Goal: Task Accomplishment & Management: Use online tool/utility

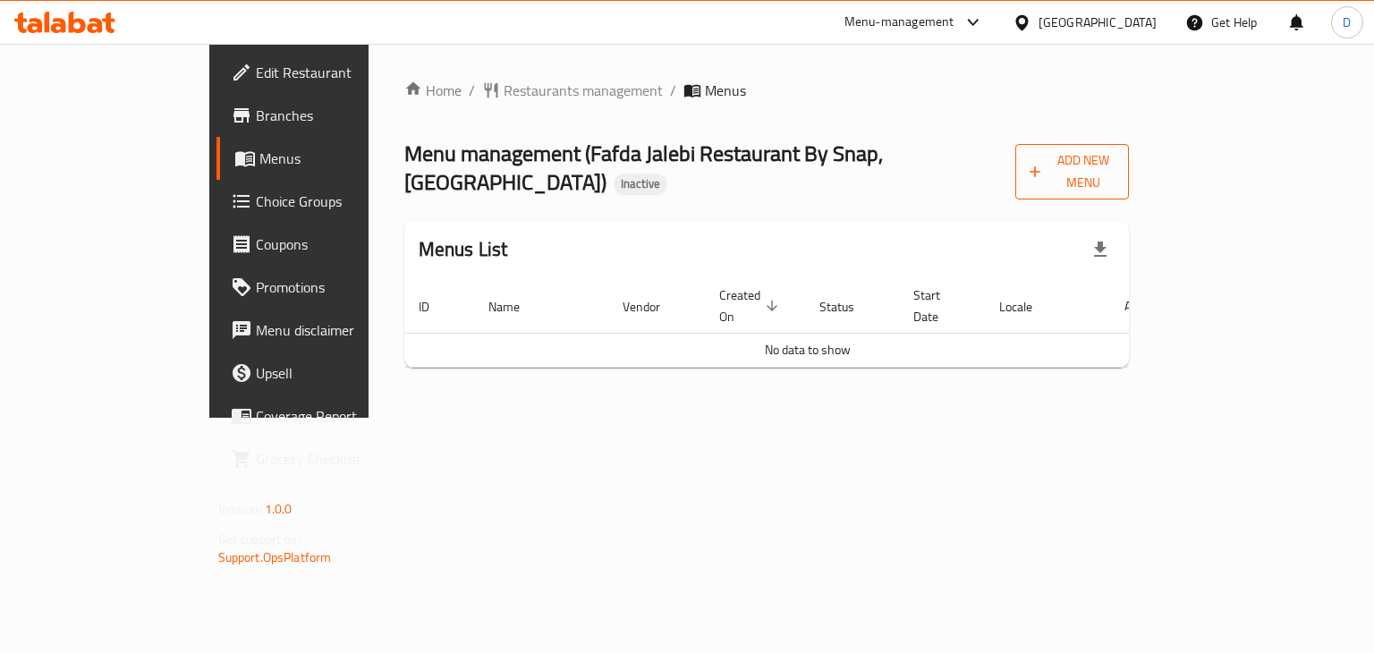
click at [1114, 160] on span "Add New Menu" at bounding box center [1071, 171] width 85 height 45
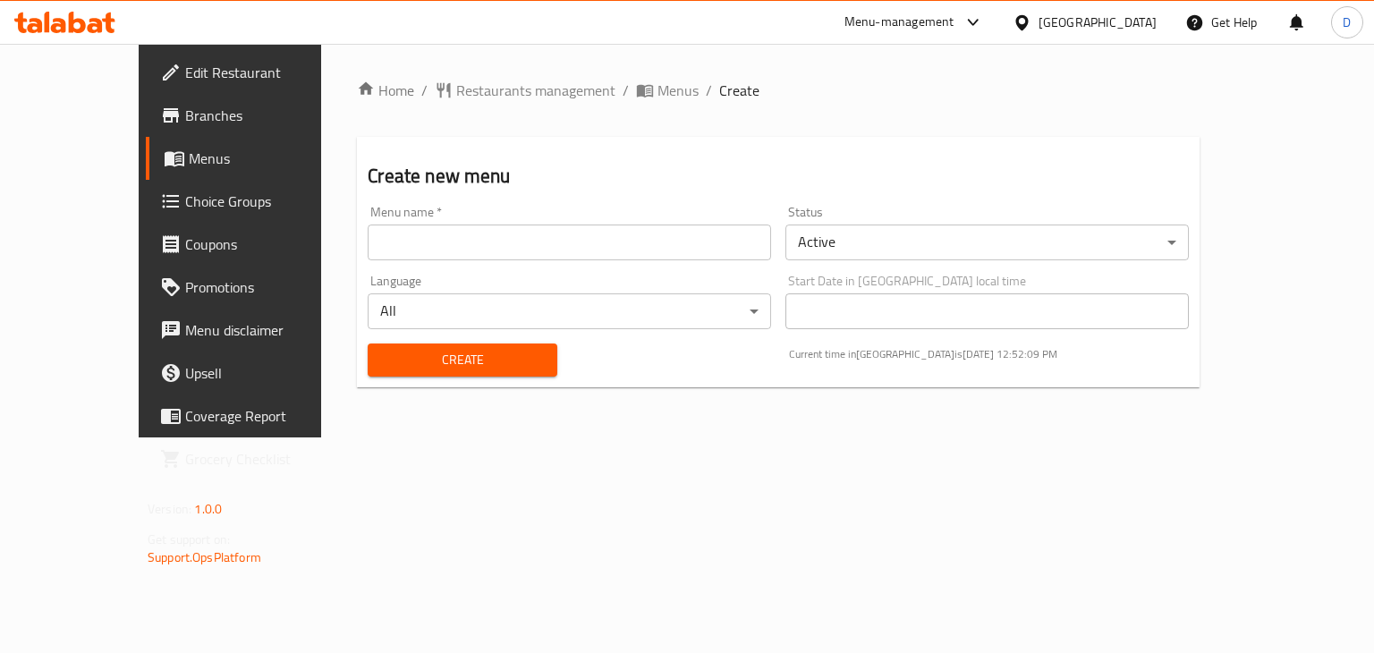
click at [599, 259] on input "text" at bounding box center [569, 242] width 403 height 36
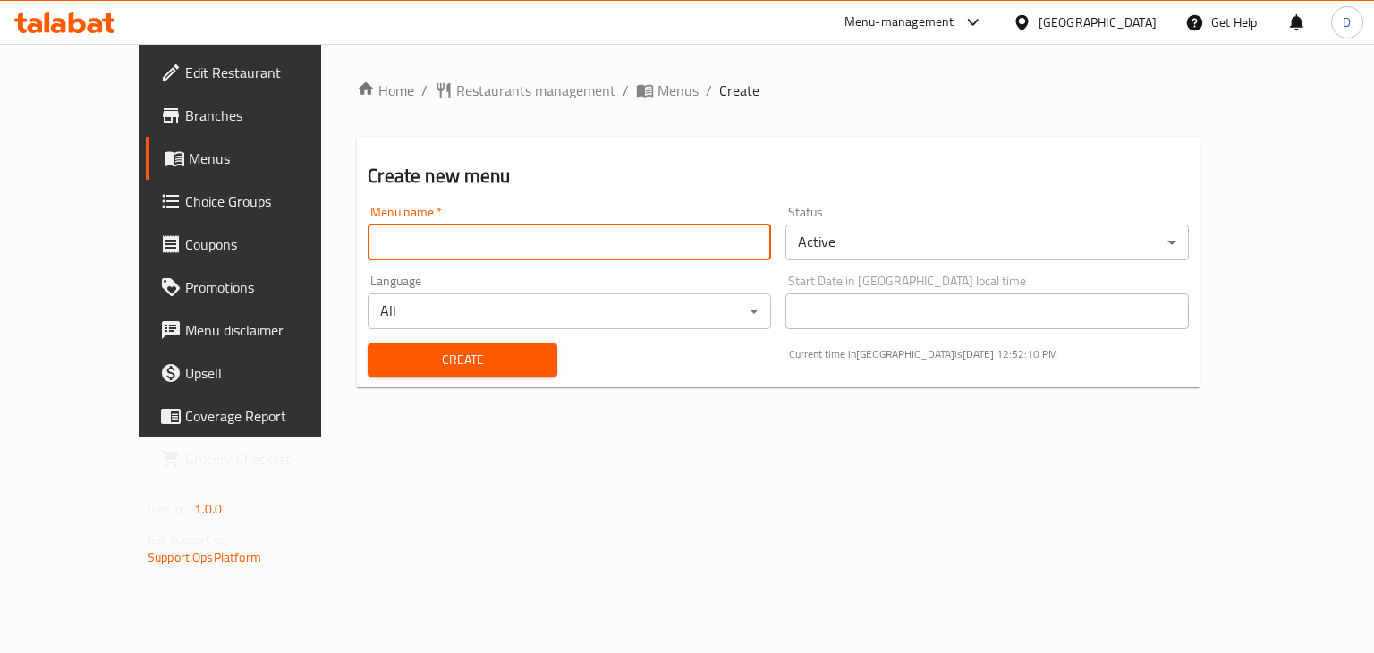
type input "menu"
click at [383, 359] on span "Create" at bounding box center [462, 360] width 160 height 22
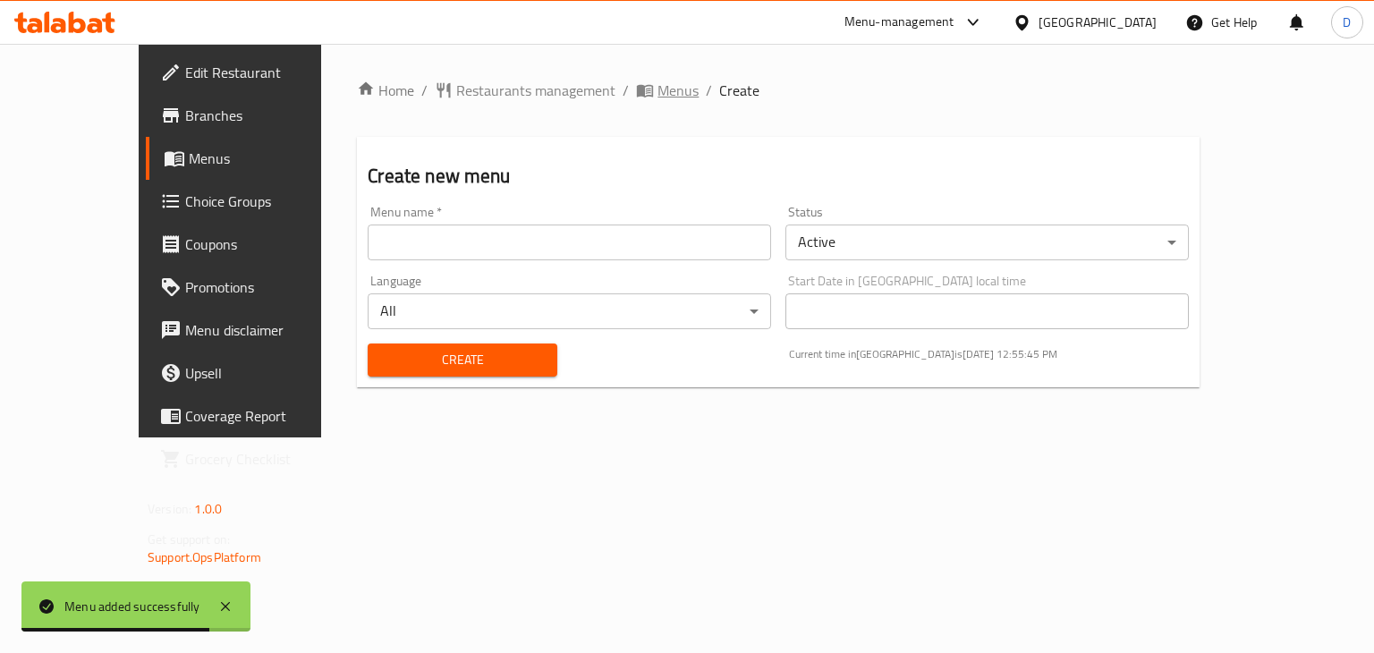
click at [657, 80] on span "Menus" at bounding box center [677, 90] width 41 height 21
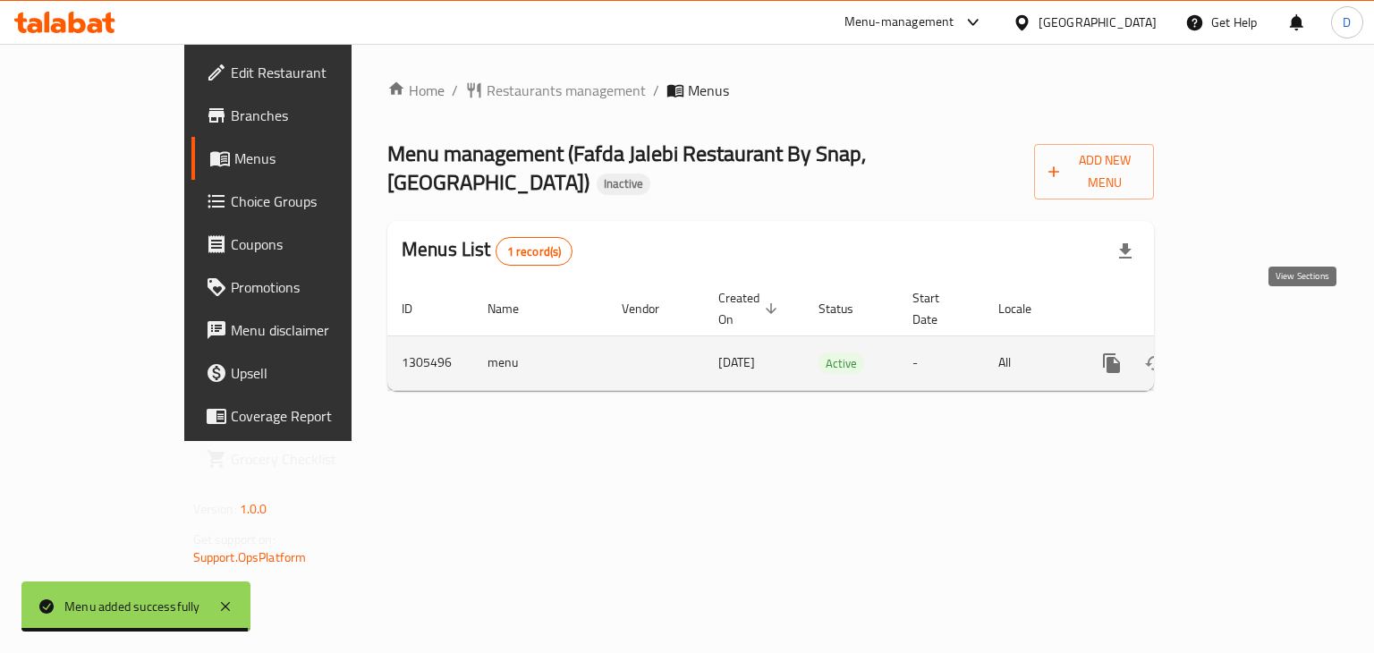
click at [1251, 352] on icon "enhanced table" at bounding box center [1240, 362] width 21 height 21
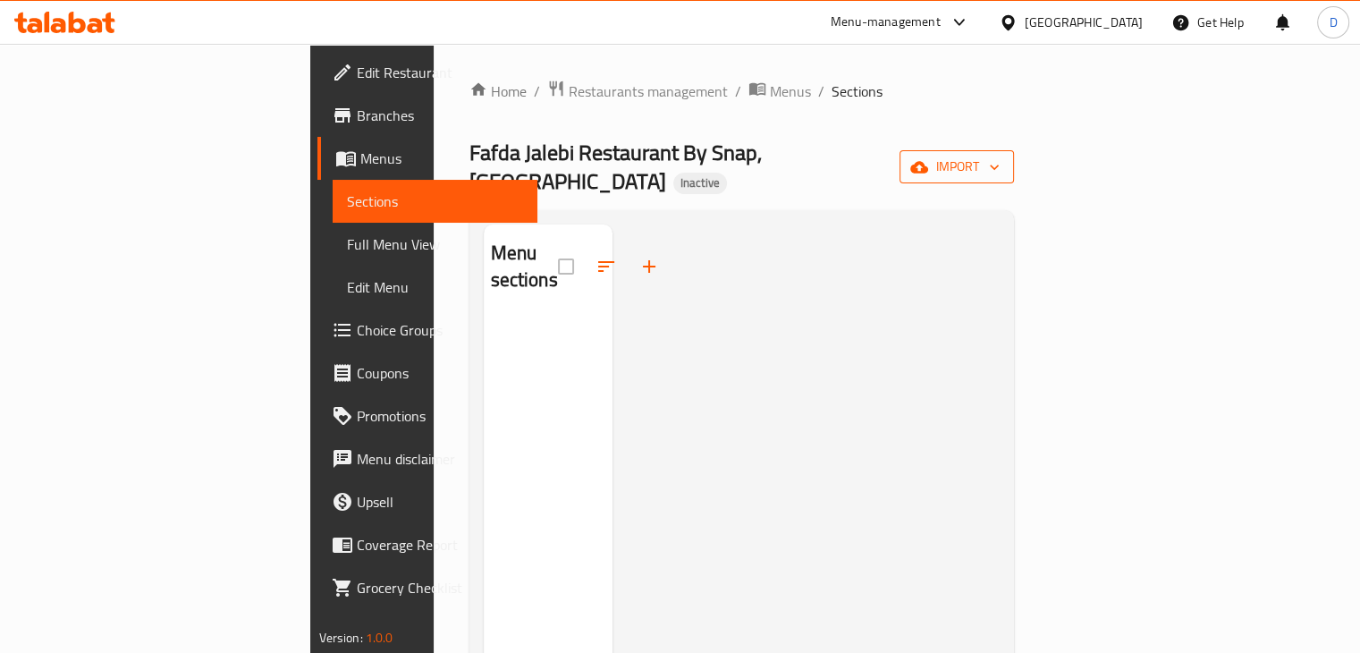
click at [1000, 157] on span "import" at bounding box center [957, 167] width 86 height 22
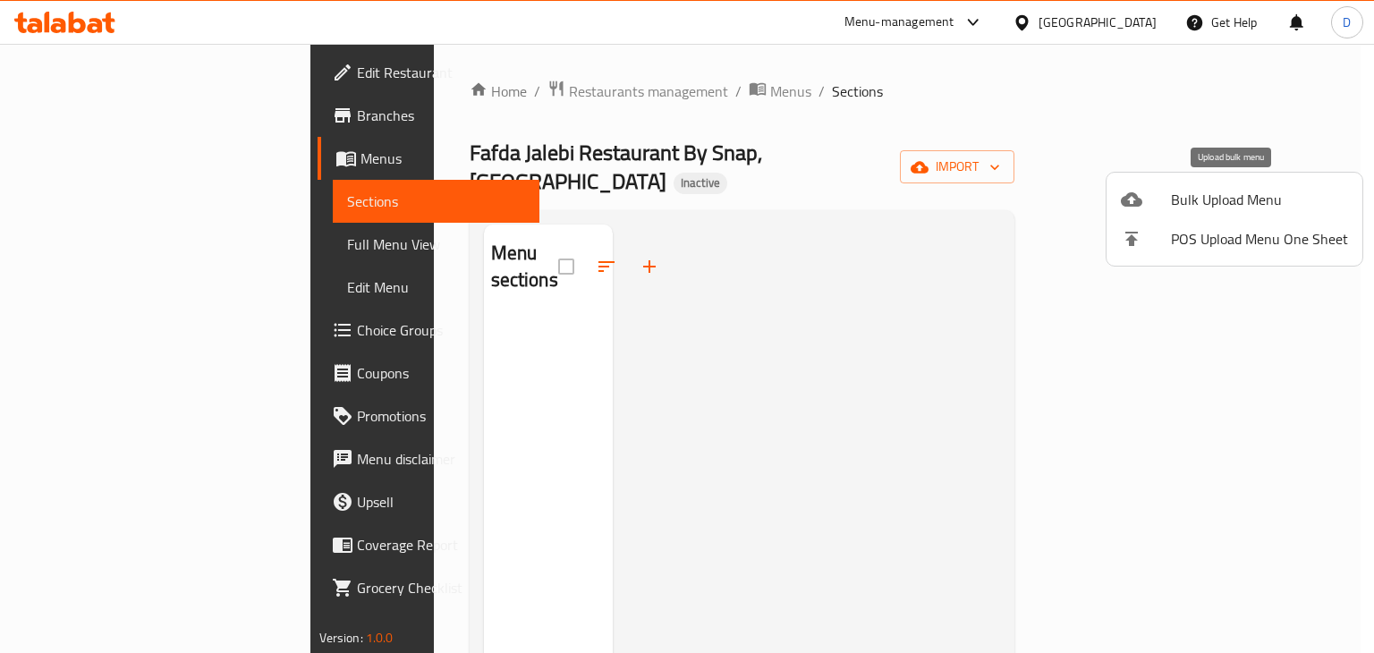
click at [1190, 192] on span "Bulk Upload Menu" at bounding box center [1259, 199] width 177 height 21
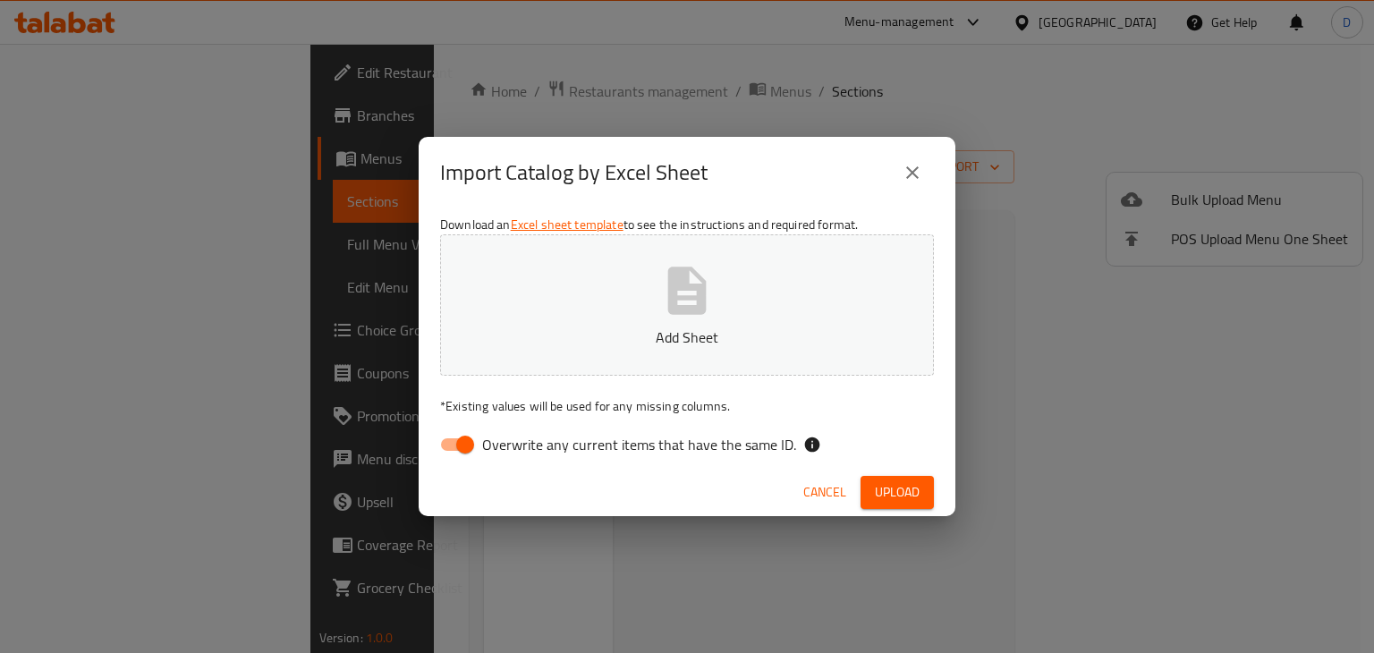
click at [470, 442] on input "Overwrite any current items that have the same ID." at bounding box center [465, 445] width 102 height 34
checkbox input "false"
click at [662, 301] on icon "button" at bounding box center [686, 290] width 57 height 57
click at [887, 489] on span "Upload" at bounding box center [897, 492] width 45 height 22
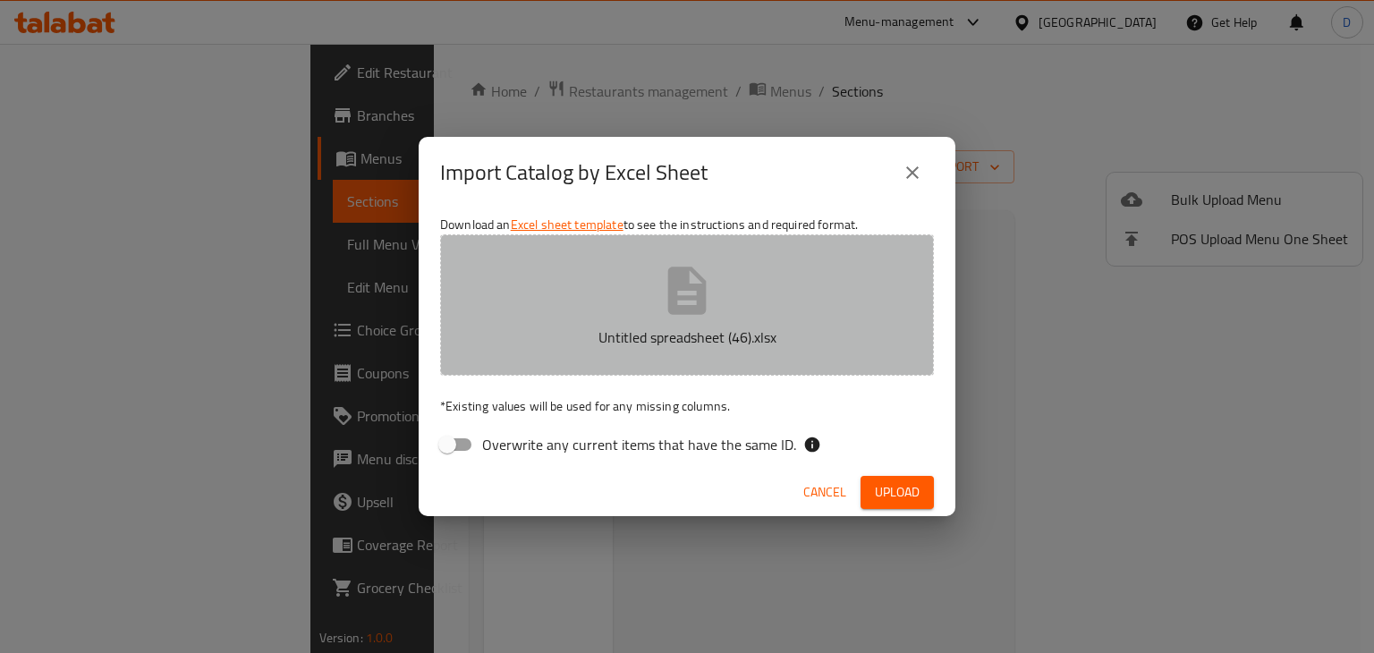
click at [655, 300] on button "Untitled spreadsheet (46).xlsx" at bounding box center [687, 304] width 494 height 141
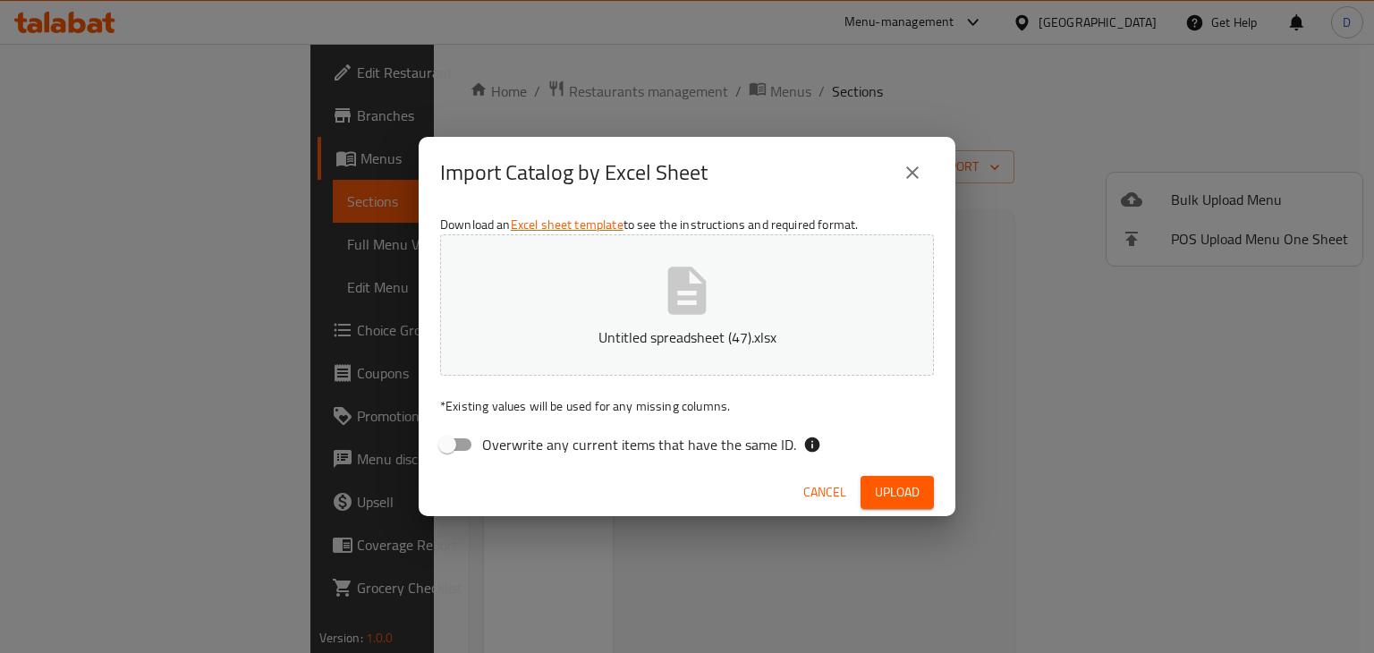
click at [916, 502] on span "Upload" at bounding box center [897, 492] width 45 height 22
drag, startPoint x: 832, startPoint y: 486, endPoint x: 848, endPoint y: 455, distance: 34.4
click at [832, 486] on span "Cancel" at bounding box center [824, 492] width 43 height 22
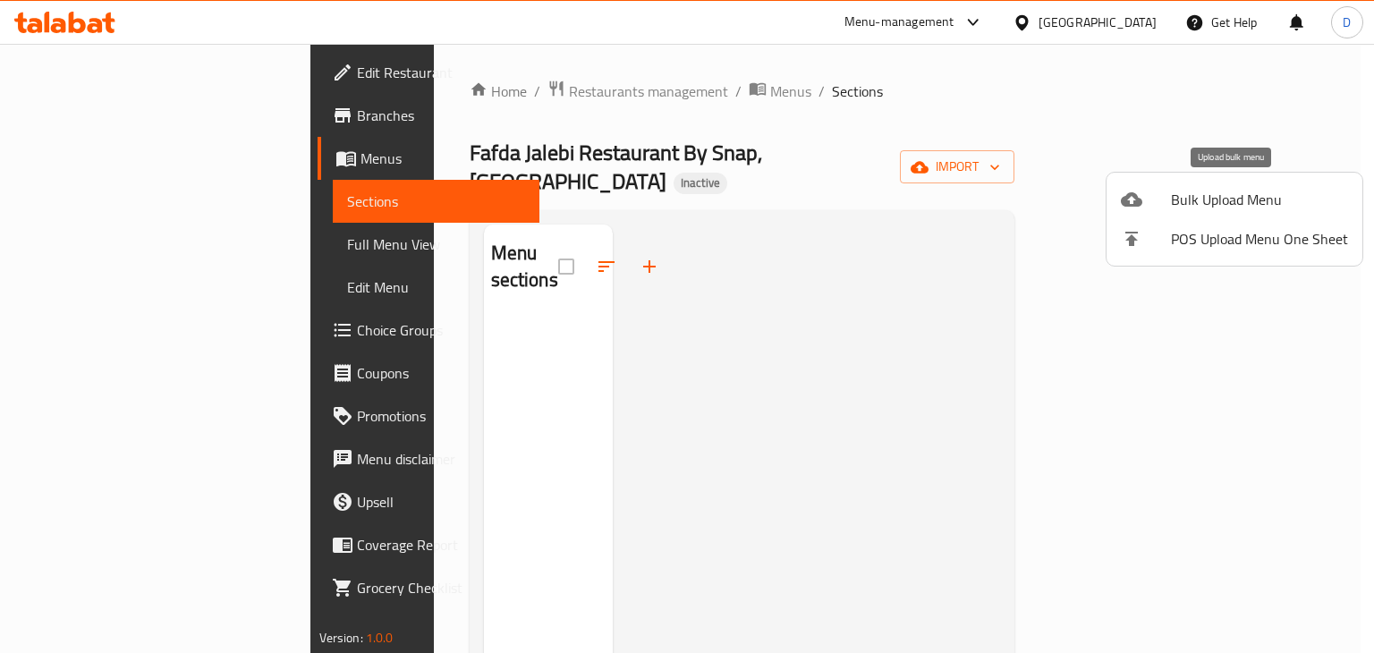
click at [1236, 193] on span "Bulk Upload Menu" at bounding box center [1259, 199] width 177 height 21
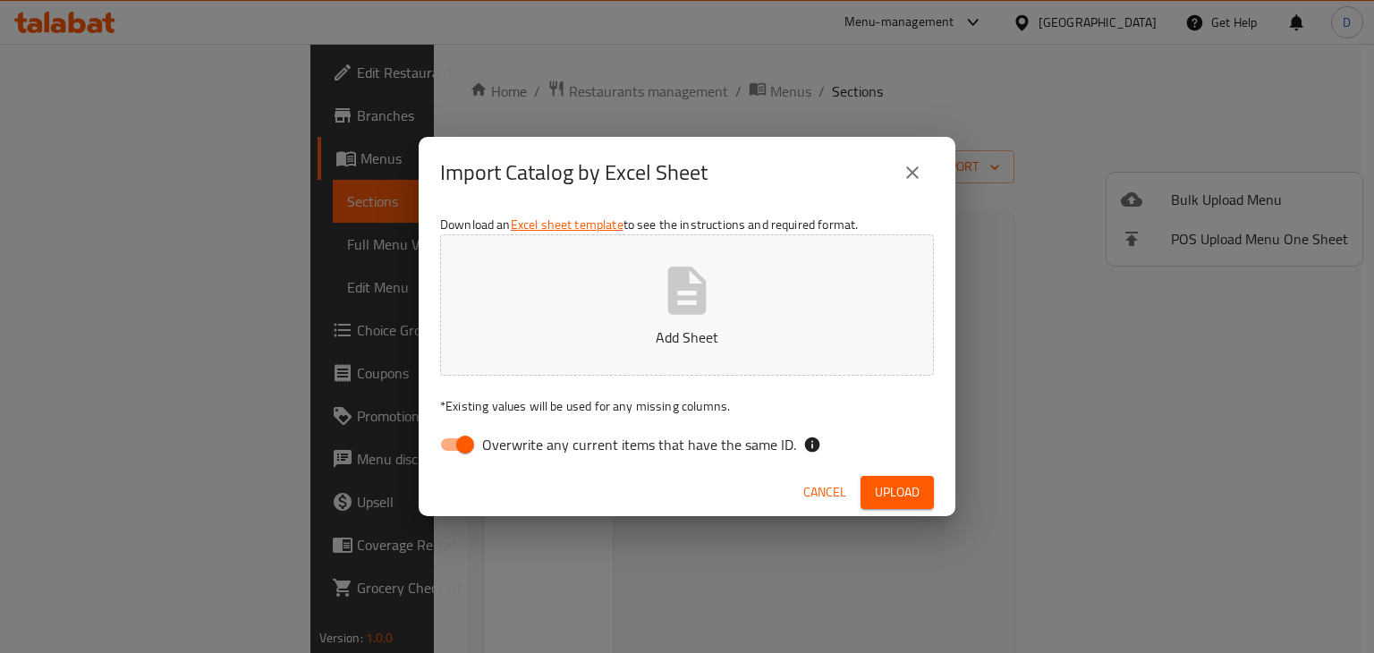
click at [631, 318] on button "Add Sheet" at bounding box center [687, 304] width 494 height 141
click at [478, 440] on input "Overwrite any current items that have the same ID." at bounding box center [465, 445] width 102 height 34
checkbox input "false"
click at [912, 490] on span "Upload" at bounding box center [897, 492] width 45 height 22
drag, startPoint x: 920, startPoint y: 169, endPoint x: 880, endPoint y: 159, distance: 41.4
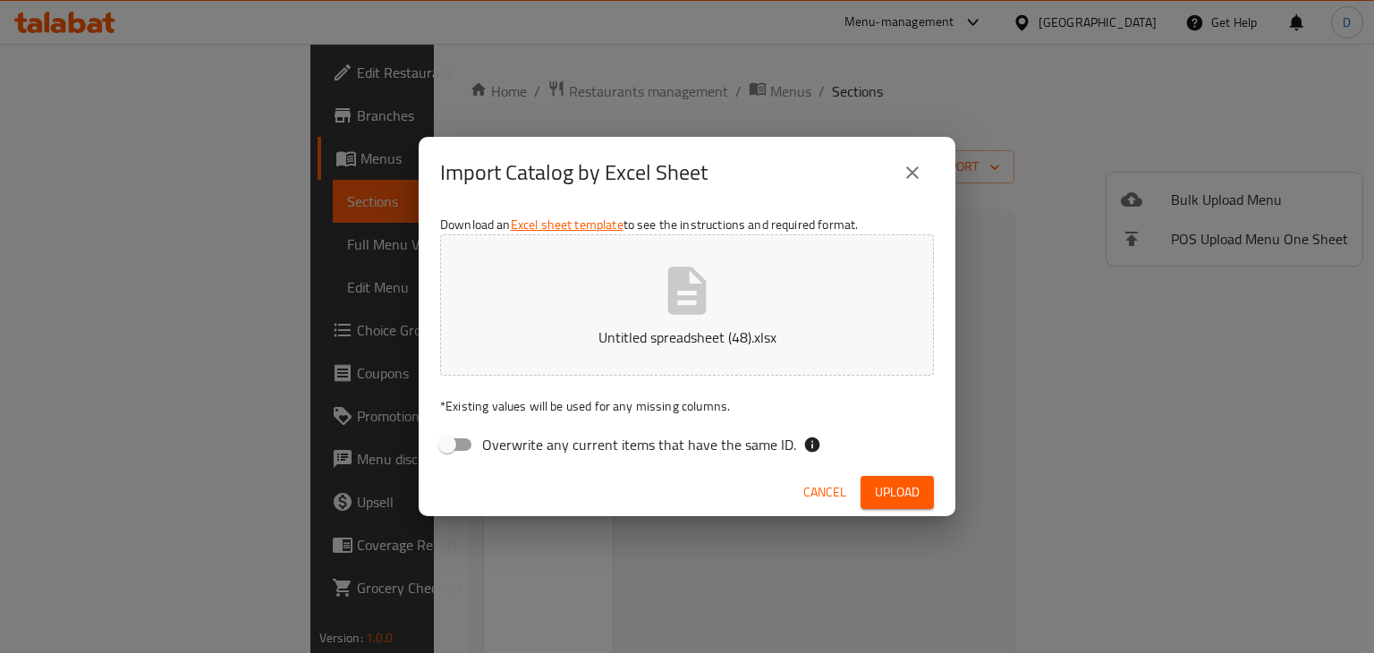
click at [919, 169] on icon "close" at bounding box center [912, 172] width 21 height 21
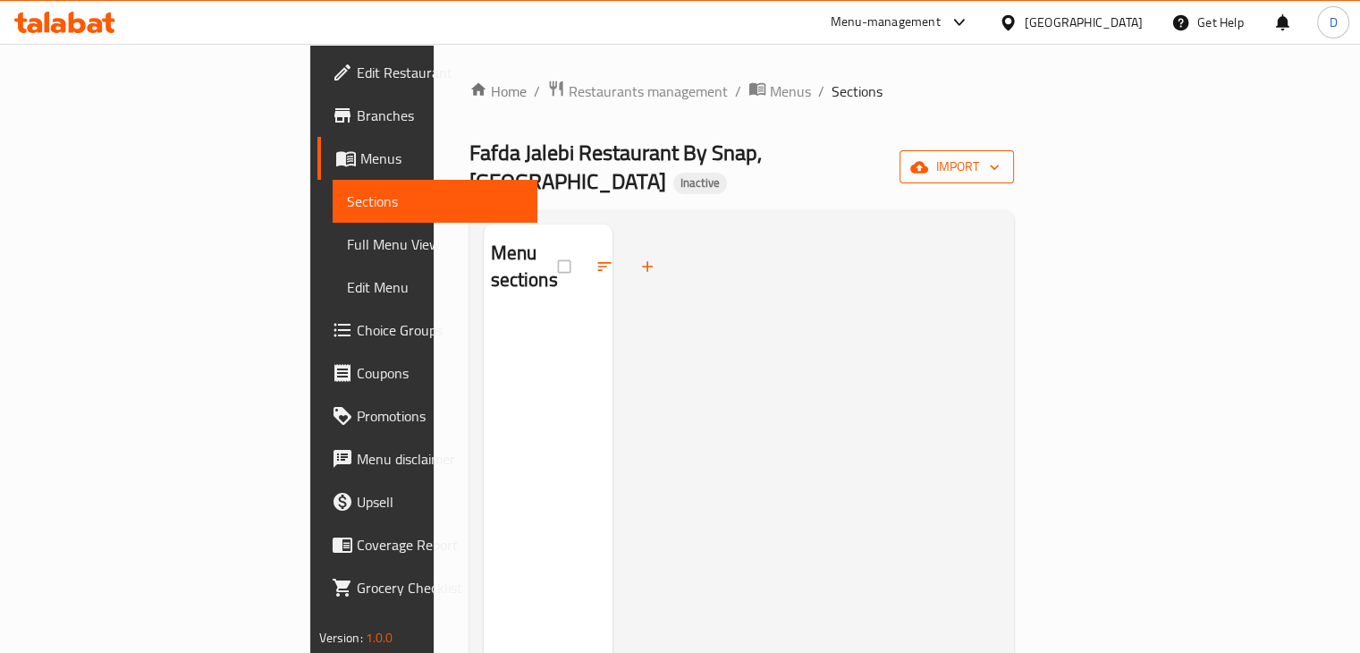
click at [1004, 158] on icon "button" at bounding box center [995, 167] width 18 height 18
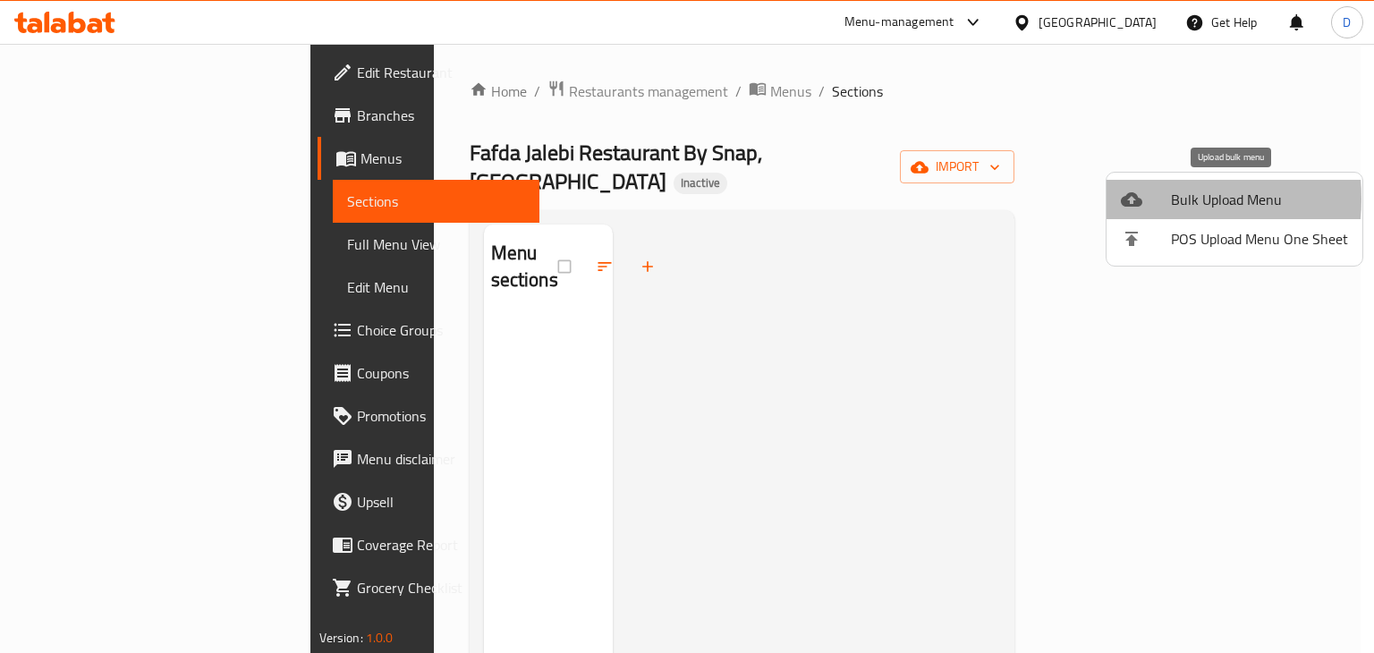
click at [1134, 199] on icon at bounding box center [1131, 199] width 21 height 14
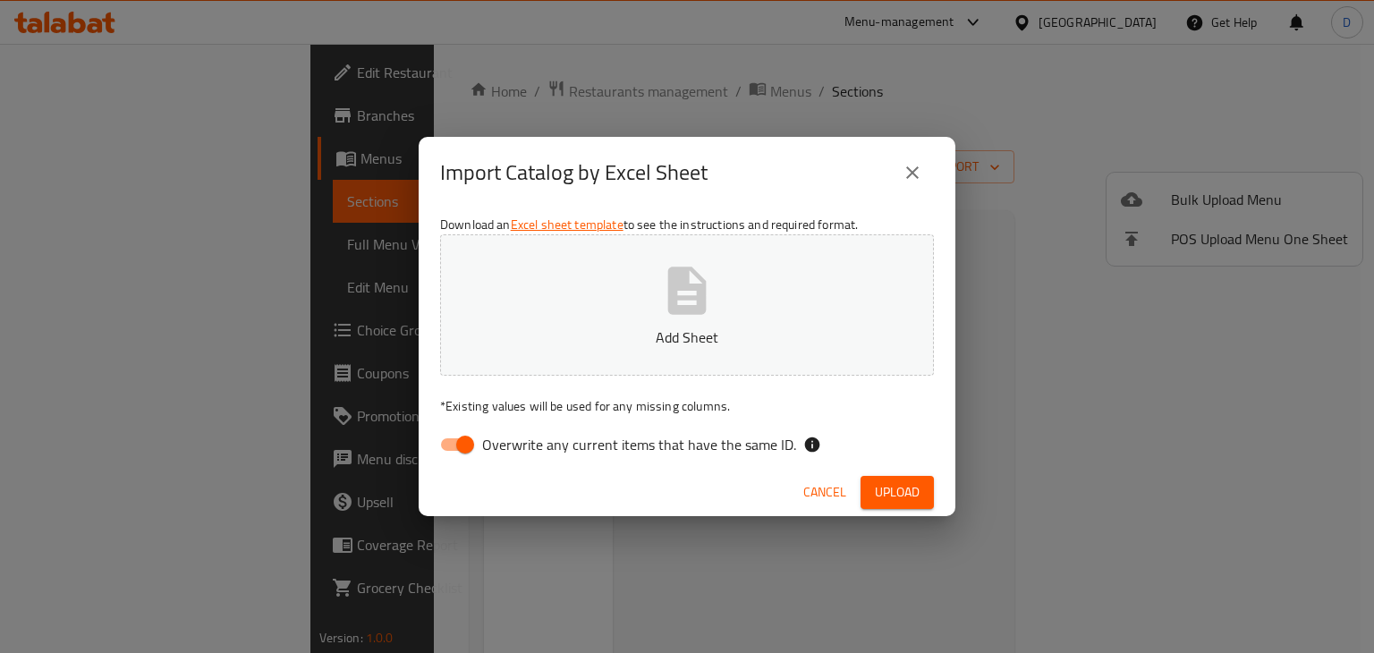
click at [777, 268] on button "Add Sheet" at bounding box center [687, 304] width 494 height 141
click at [477, 437] on input "Overwrite any current items that have the same ID." at bounding box center [465, 445] width 102 height 34
checkbox input "false"
click at [877, 487] on span "Upload" at bounding box center [897, 492] width 45 height 22
click at [879, 487] on span "Upload" at bounding box center [897, 492] width 45 height 22
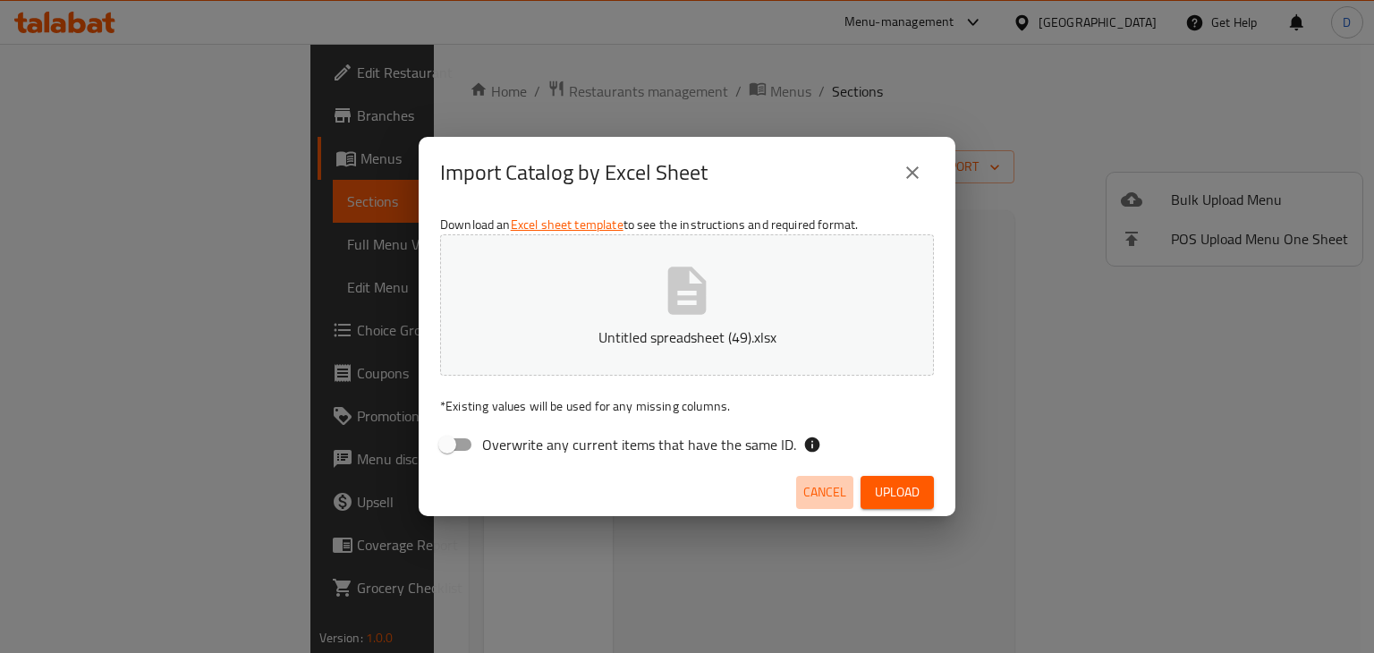
click at [805, 491] on span "Cancel" at bounding box center [824, 492] width 43 height 22
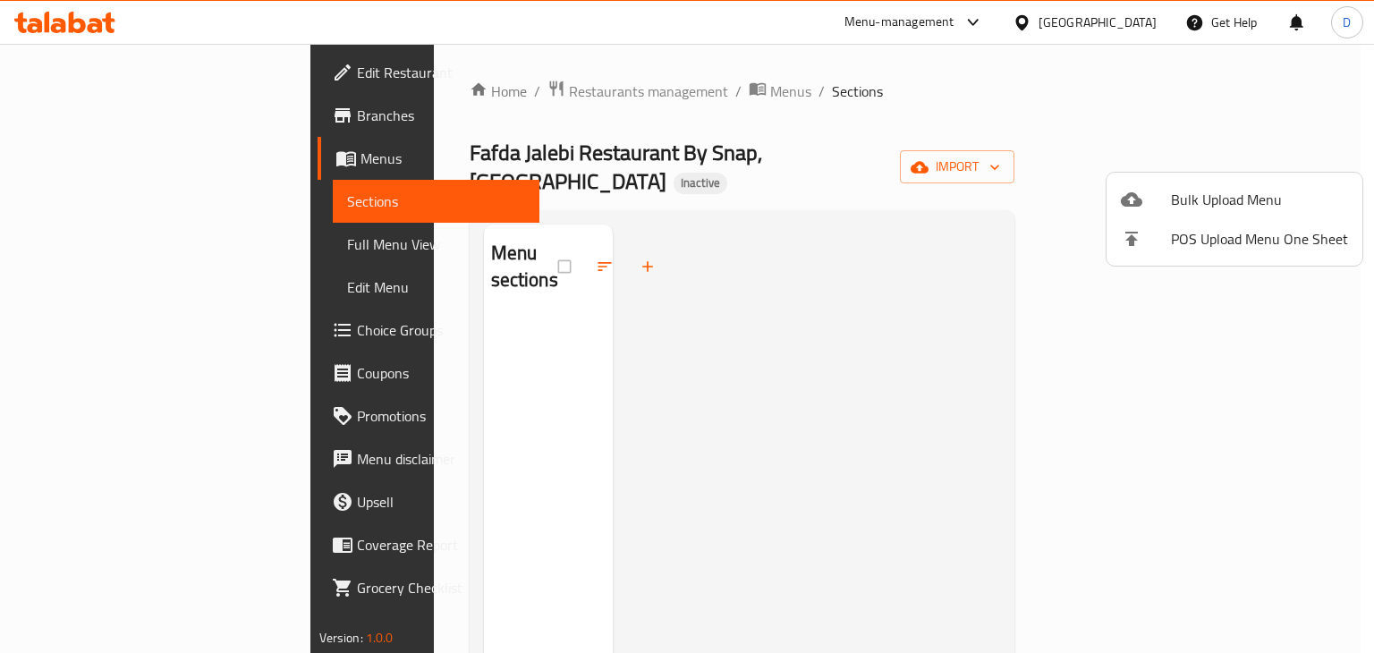
click at [93, 121] on div at bounding box center [687, 326] width 1374 height 653
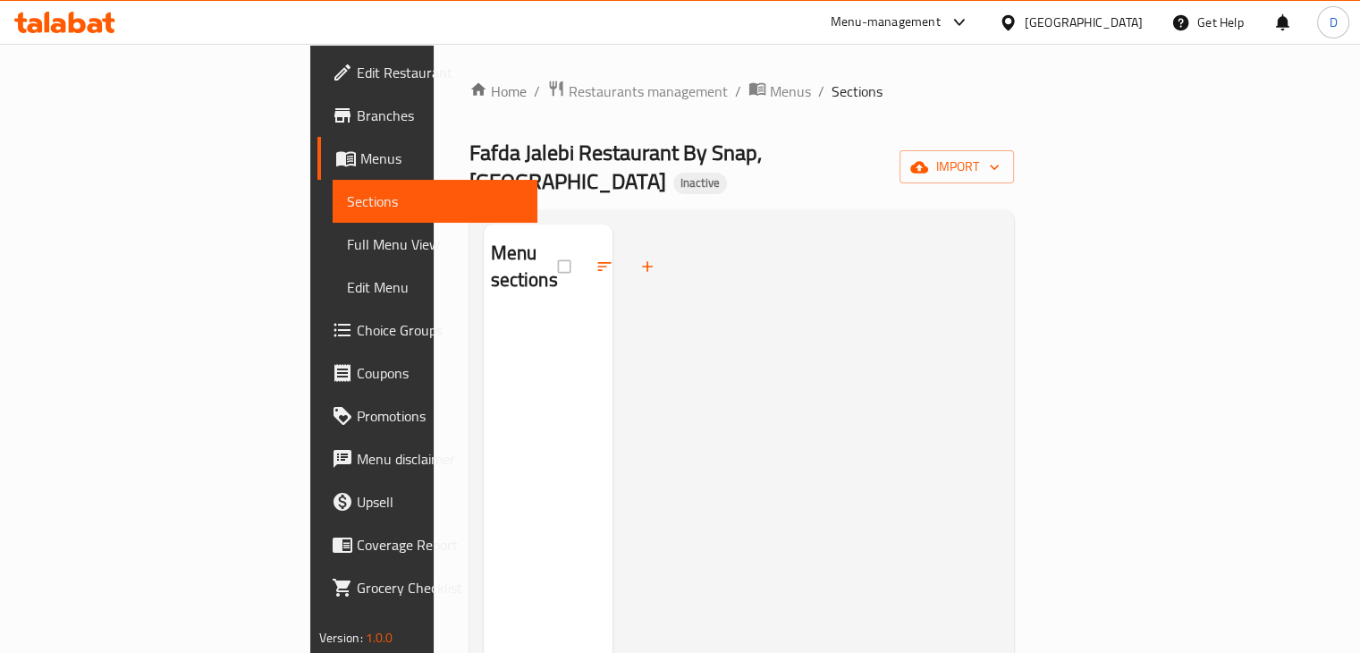
click at [357, 121] on span "Branches" at bounding box center [440, 115] width 166 height 21
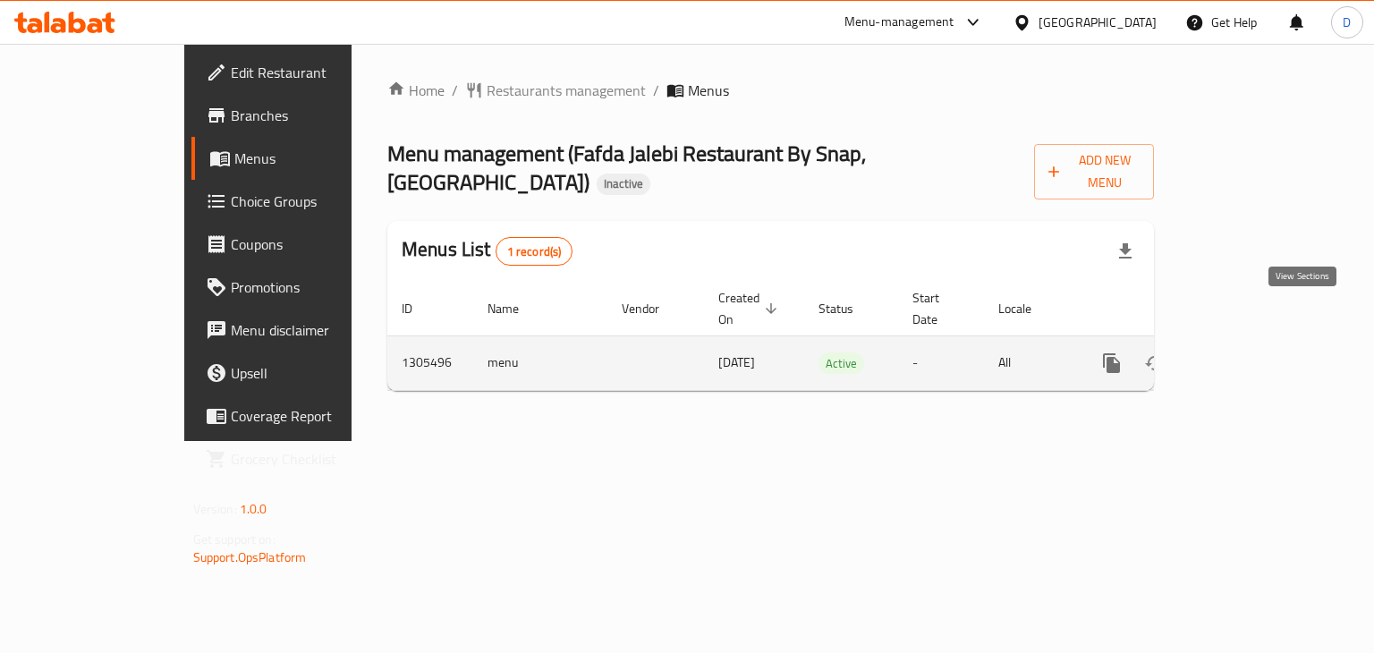
click at [1251, 352] on icon "enhanced table" at bounding box center [1240, 362] width 21 height 21
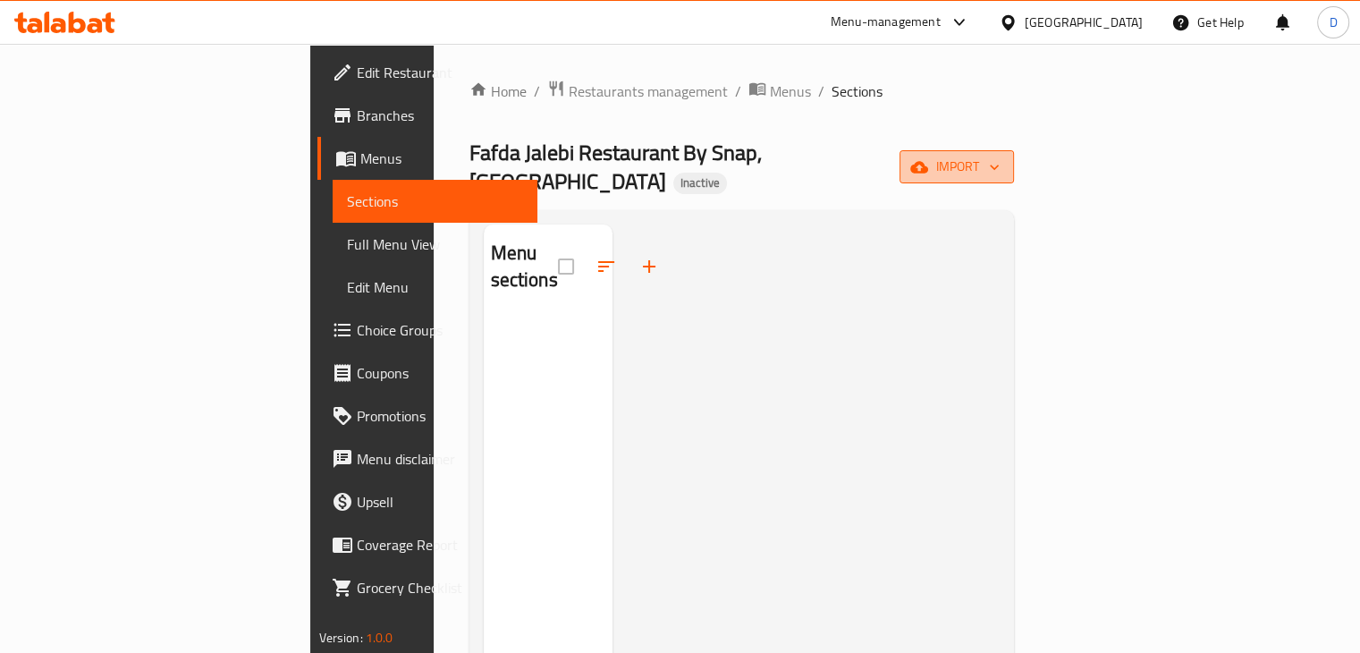
click at [1000, 156] on span "import" at bounding box center [957, 167] width 86 height 22
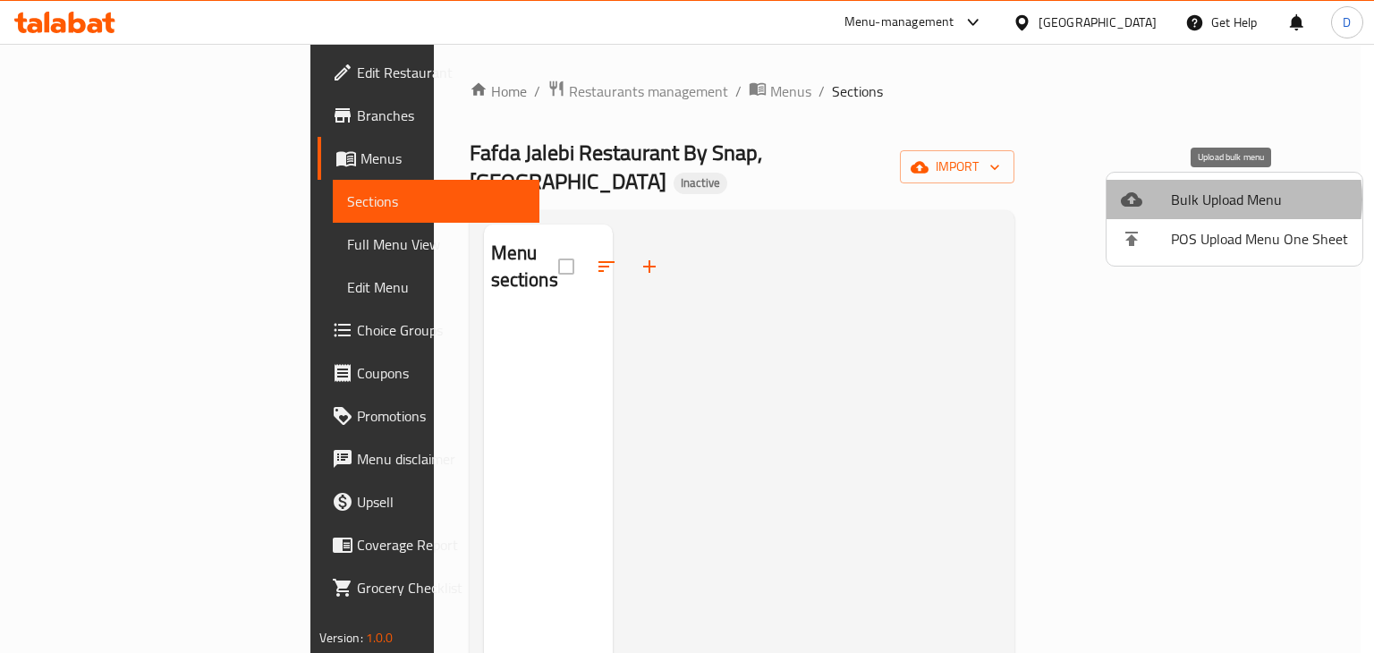
click at [1216, 199] on span "Bulk Upload Menu" at bounding box center [1259, 199] width 177 height 21
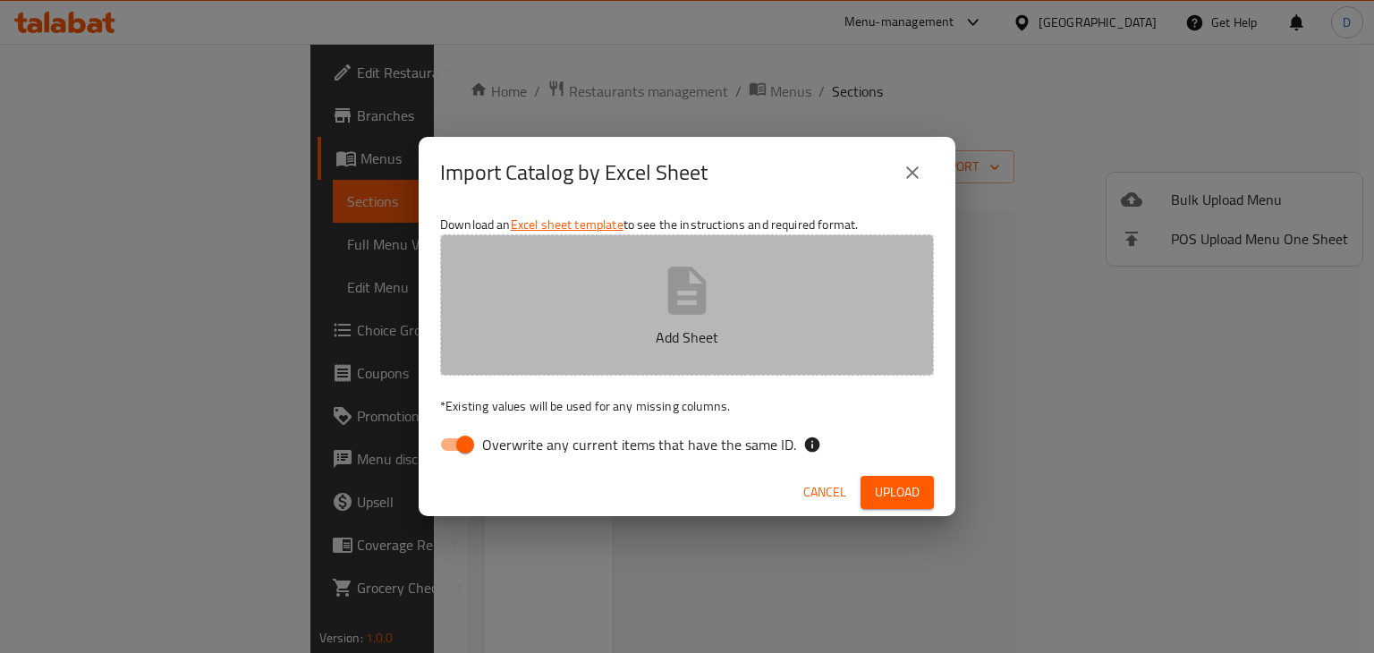
click at [741, 284] on button "Add Sheet" at bounding box center [687, 304] width 494 height 141
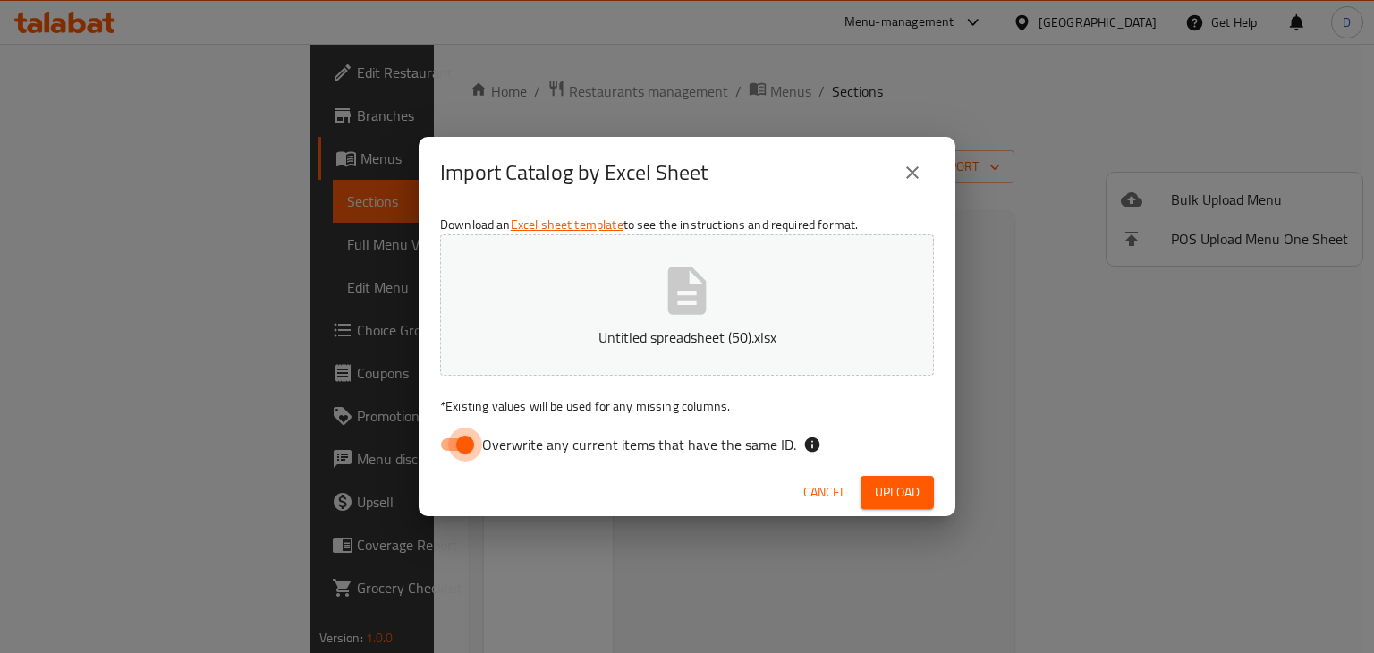
click at [462, 434] on input "Overwrite any current items that have the same ID." at bounding box center [465, 445] width 102 height 34
checkbox input "false"
click at [881, 495] on span "Upload" at bounding box center [897, 492] width 45 height 22
click at [916, 161] on button "close" at bounding box center [912, 172] width 43 height 43
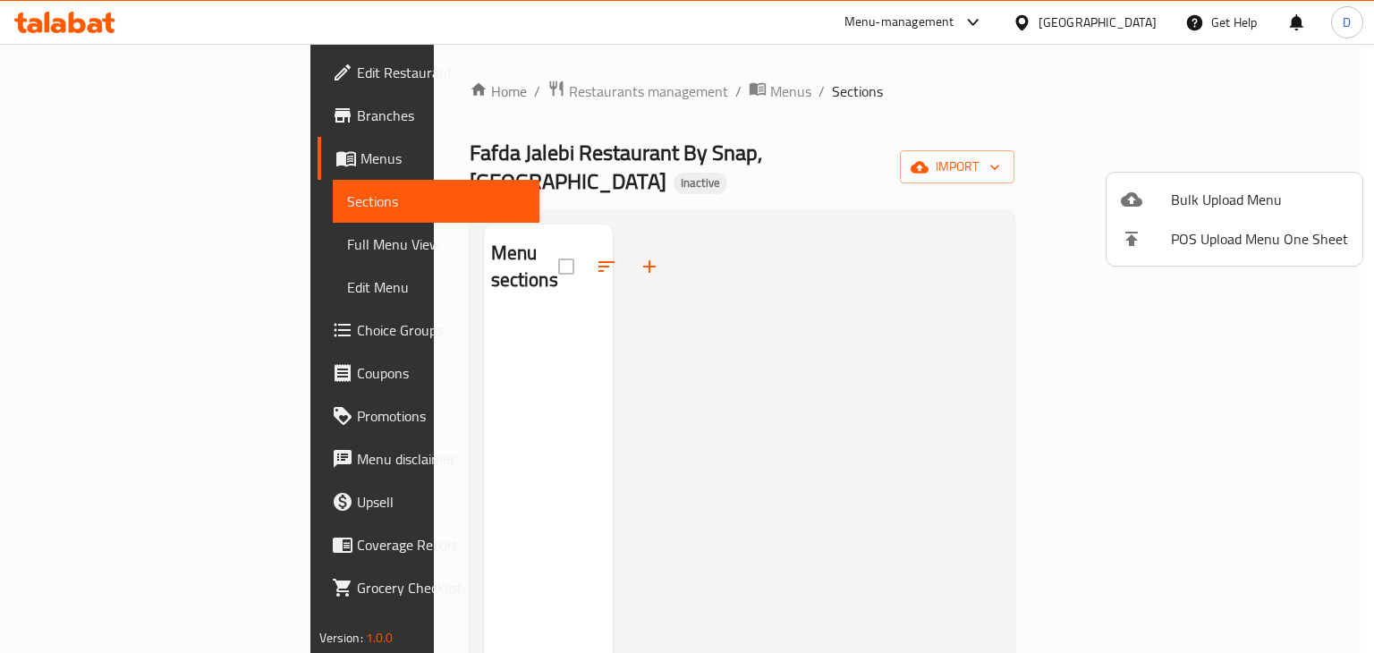
click at [703, 291] on div at bounding box center [687, 326] width 1374 height 653
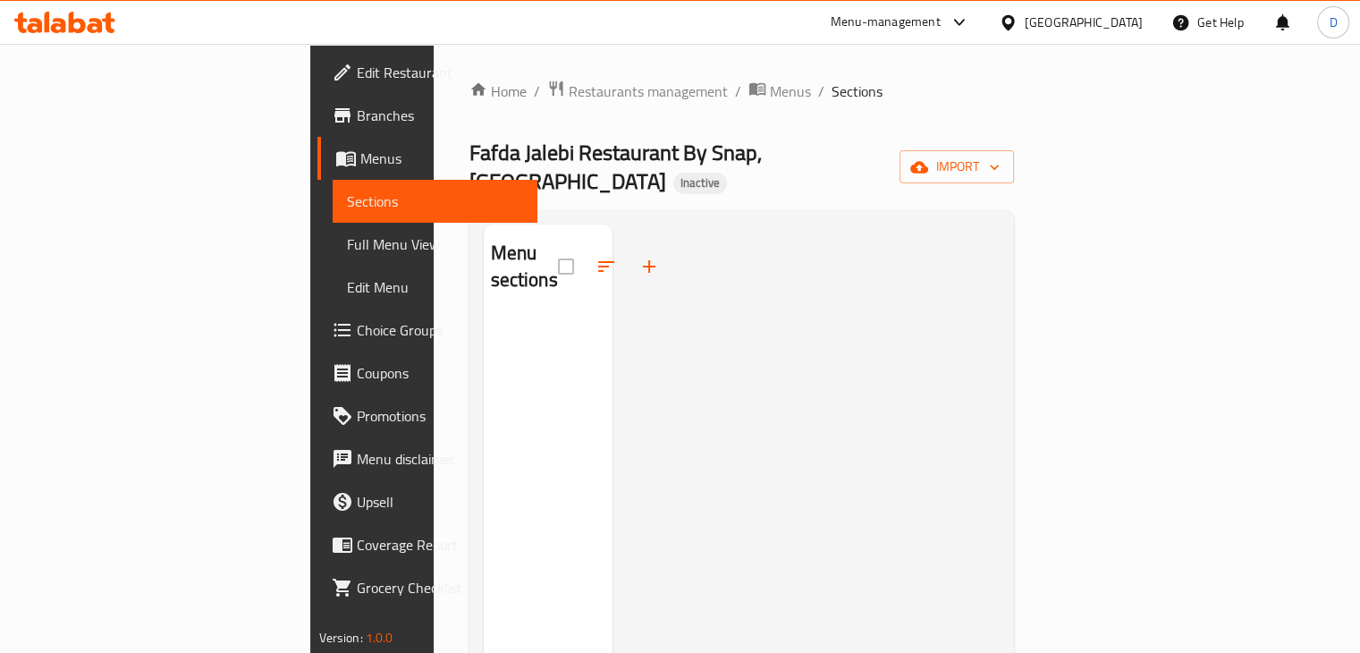
click at [885, 266] on div at bounding box center [806, 550] width 387 height 653
